Goal: Task Accomplishment & Management: Manage account settings

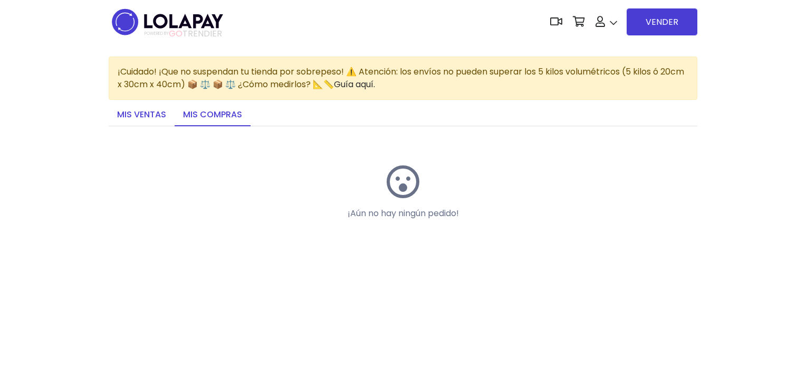
click at [147, 121] on link "Mis ventas" at bounding box center [142, 115] width 66 height 22
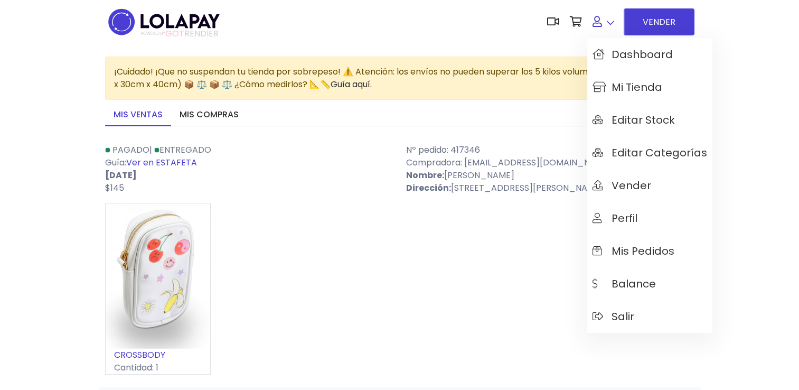
click at [607, 29] on link at bounding box center [603, 22] width 32 height 32
click at [639, 119] on span "Editar Stock" at bounding box center [633, 120] width 82 height 12
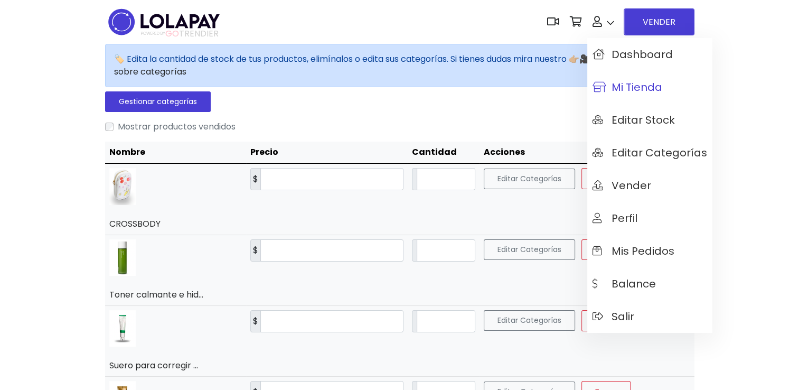
click at [625, 96] on link "Mi tienda" at bounding box center [649, 87] width 125 height 33
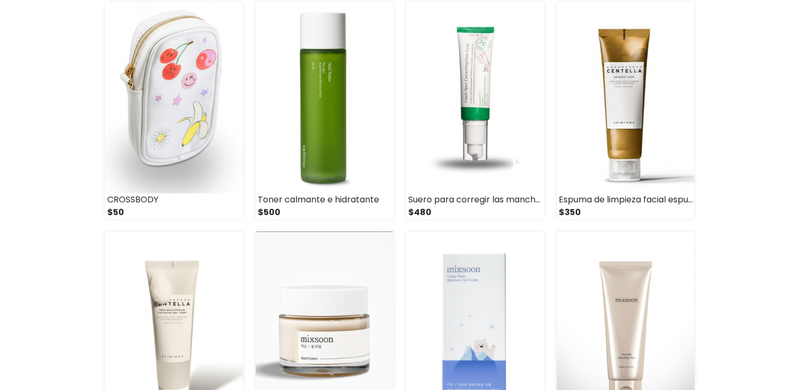
scroll to position [140, 0]
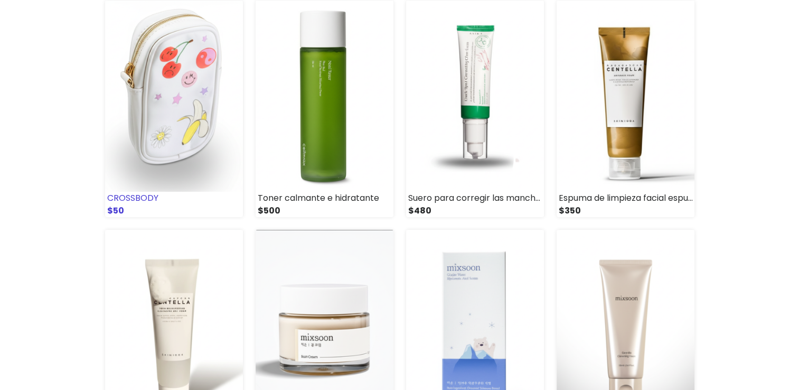
click at [166, 161] on img at bounding box center [174, 96] width 138 height 191
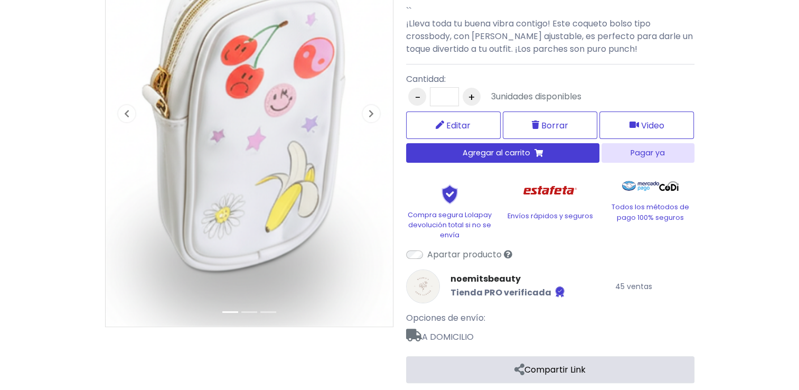
scroll to position [196, 0]
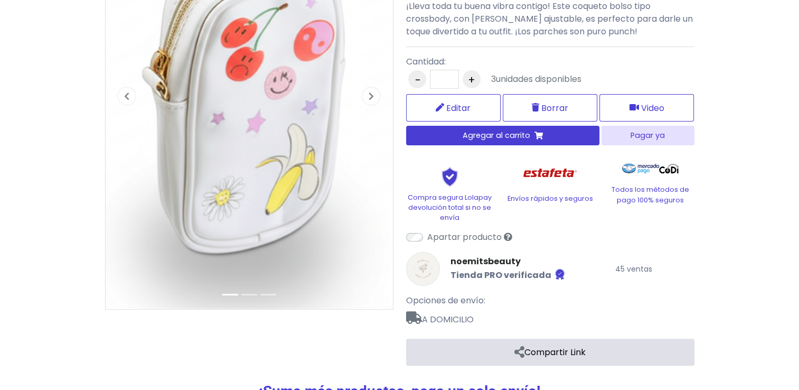
click at [524, 358] on link "Compartir Link" at bounding box center [550, 351] width 288 height 27
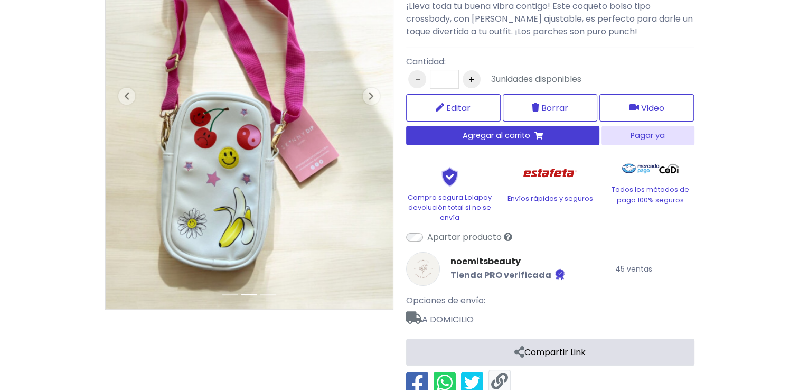
click at [504, 373] on link at bounding box center [499, 381] width 17 height 17
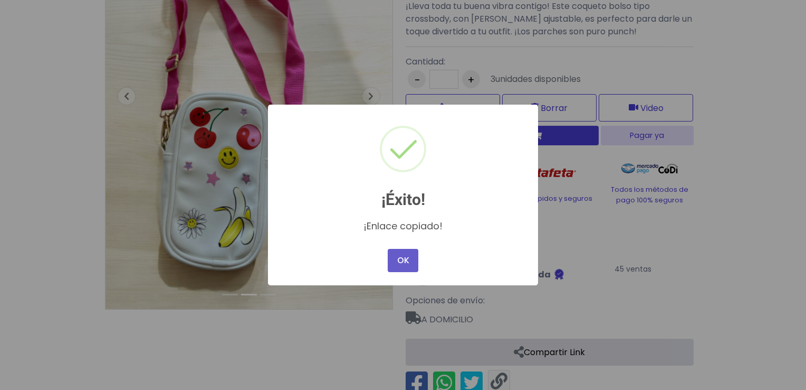
click at [404, 265] on button "OK" at bounding box center [403, 260] width 31 height 23
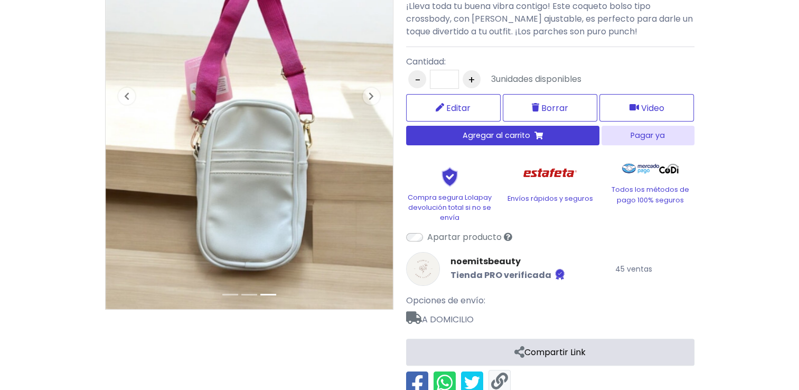
click at [573, 347] on link "Compartir Link" at bounding box center [550, 351] width 288 height 27
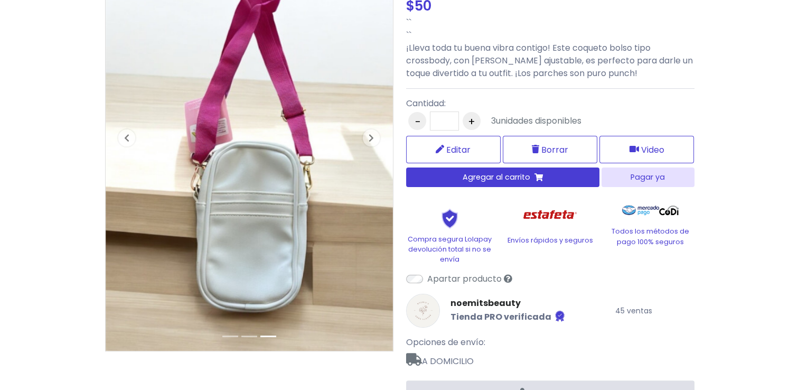
scroll to position [0, 0]
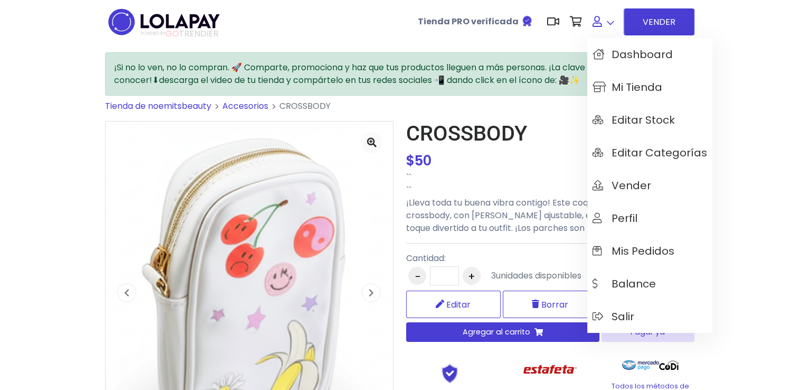
click at [597, 26] on icon at bounding box center [597, 21] width 10 height 11
click at [642, 248] on span "Mis pedidos" at bounding box center [633, 251] width 82 height 12
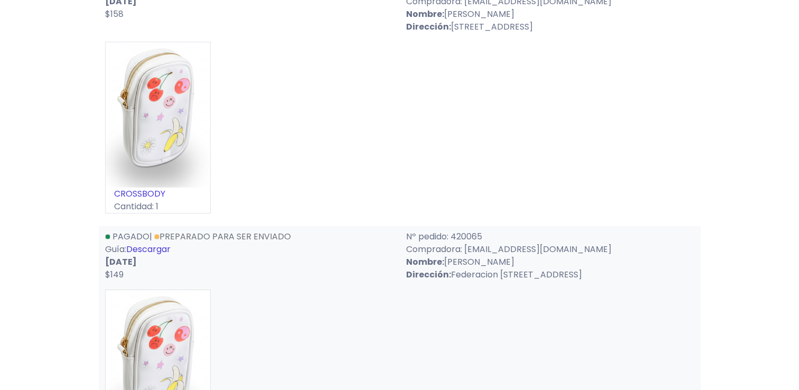
scroll to position [153, 0]
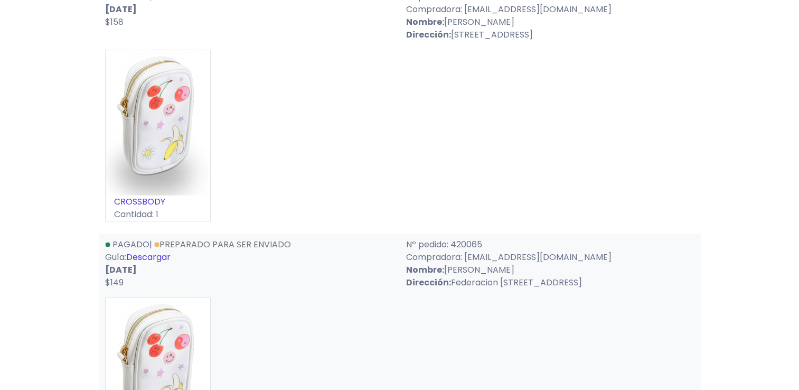
click at [159, 256] on link "Descargar" at bounding box center [148, 257] width 44 height 12
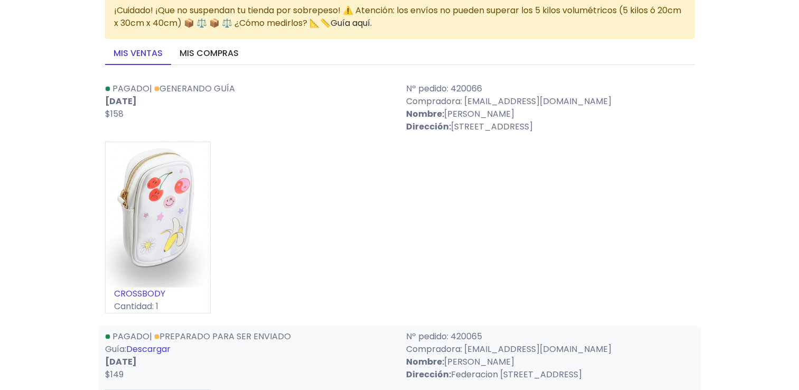
scroll to position [0, 0]
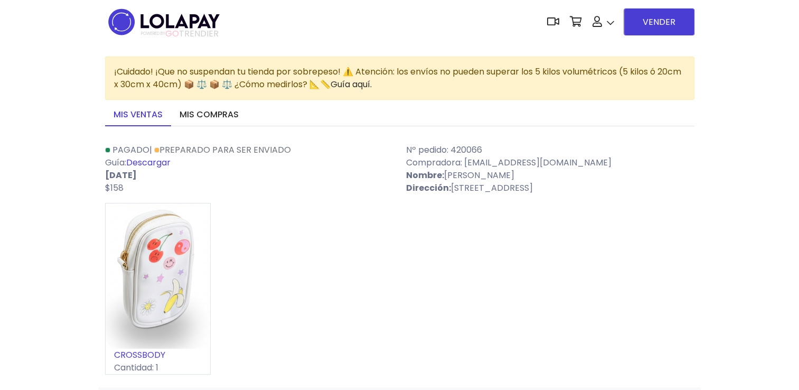
click at [167, 166] on link "Descargar" at bounding box center [148, 162] width 44 height 12
